Goal: Information Seeking & Learning: Learn about a topic

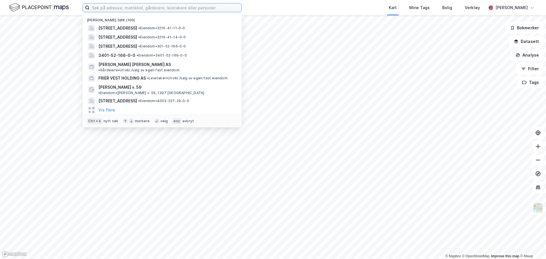
click at [173, 6] on input at bounding box center [166, 7] width 152 height 9
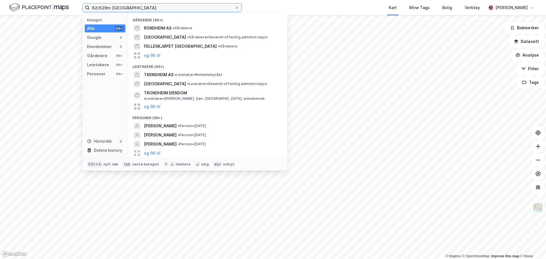
click at [111, 9] on input "62/629m [GEOGRAPHIC_DATA]" at bounding box center [162, 7] width 145 height 9
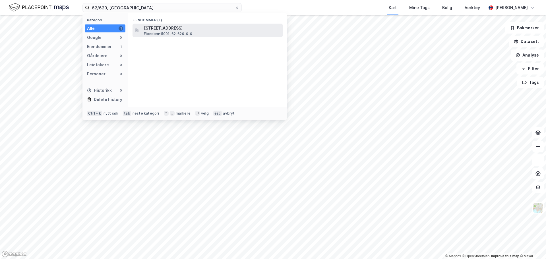
click at [158, 28] on span "[STREET_ADDRESS]" at bounding box center [212, 28] width 136 height 7
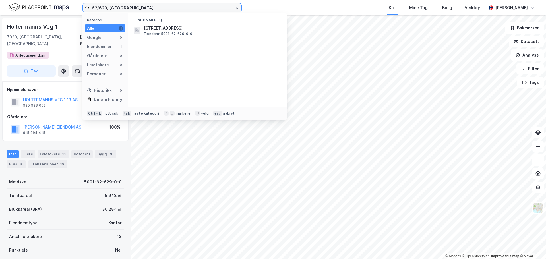
click at [107, 5] on input "62/629, [GEOGRAPHIC_DATA]" at bounding box center [162, 7] width 145 height 9
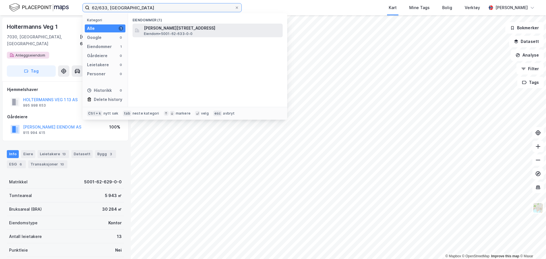
type input "62/633, [GEOGRAPHIC_DATA]"
click at [155, 26] on span "[PERSON_NAME][STREET_ADDRESS]" at bounding box center [212, 28] width 136 height 7
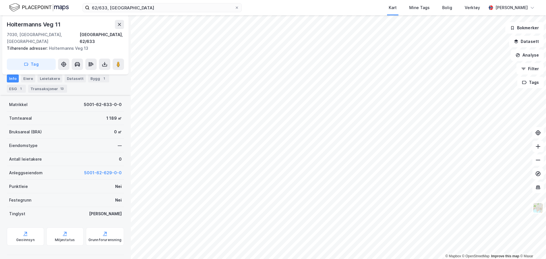
scroll to position [142, 0]
